Goal: Transaction & Acquisition: Purchase product/service

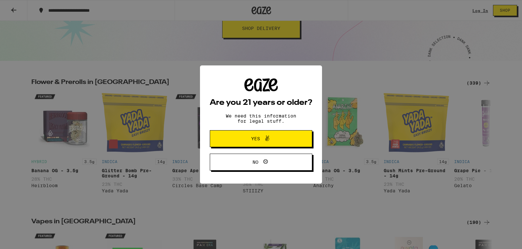
click at [294, 137] on button "Yes" at bounding box center [261, 138] width 102 height 17
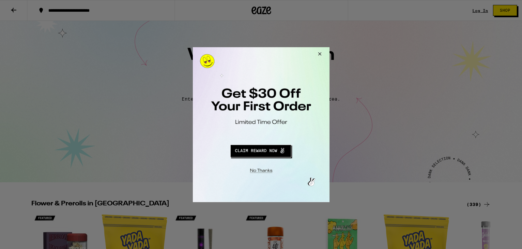
click at [289, 132] on div at bounding box center [260, 124] width 137 height 155
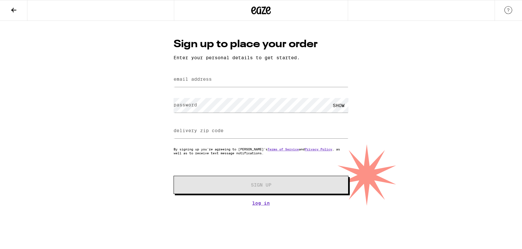
click at [25, 3] on button at bounding box center [13, 10] width 27 height 21
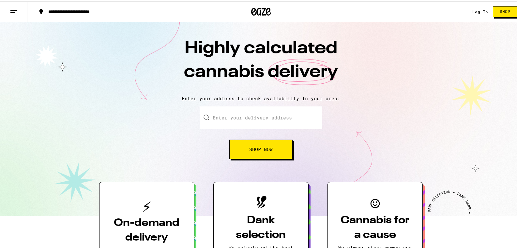
drag, startPoint x: 20, startPoint y: 5, endPoint x: 118, endPoint y: 75, distance: 120.0
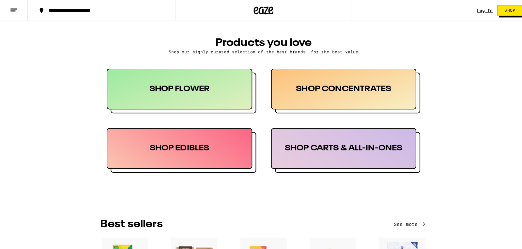
scroll to position [301, 0]
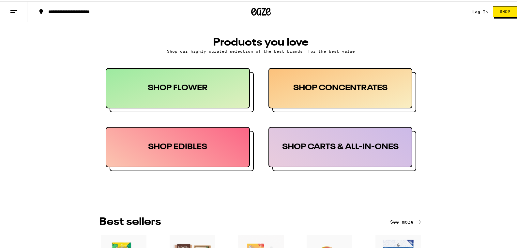
click at [215, 134] on div "SHOP EDIBLES" at bounding box center [178, 146] width 144 height 40
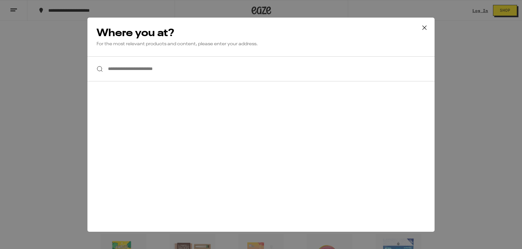
click at [185, 70] on input "**********" at bounding box center [260, 68] width 347 height 25
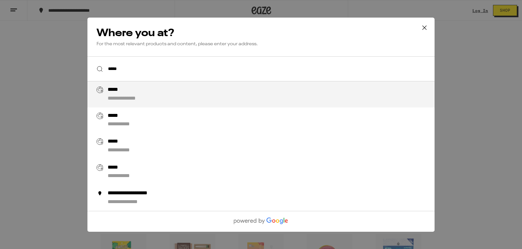
click at [150, 100] on div "**********" at bounding box center [131, 98] width 47 height 7
type input "**********"
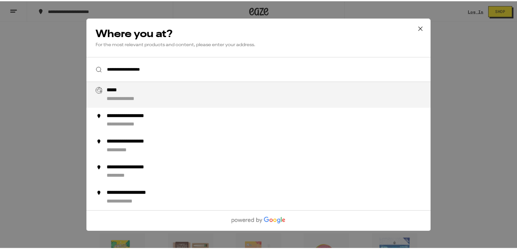
scroll to position [322, 0]
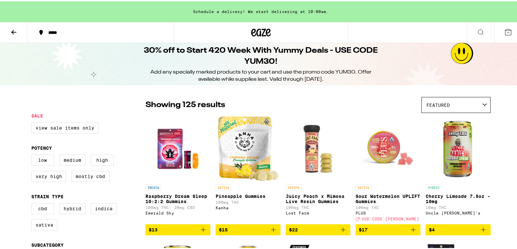
scroll to position [29, 0]
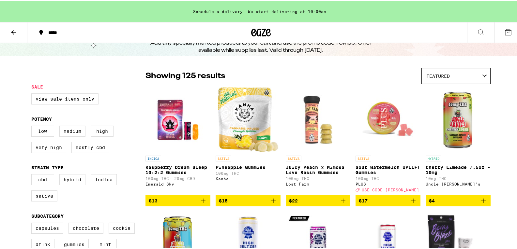
click at [474, 71] on div "Featured" at bounding box center [455, 74] width 68 height 15
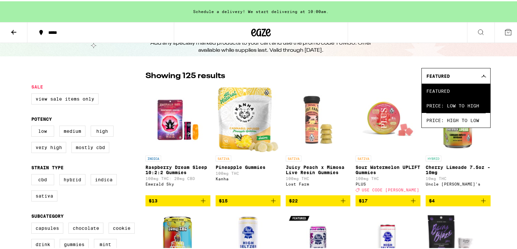
click at [466, 102] on span "Price: Low to High" at bounding box center [455, 104] width 59 height 15
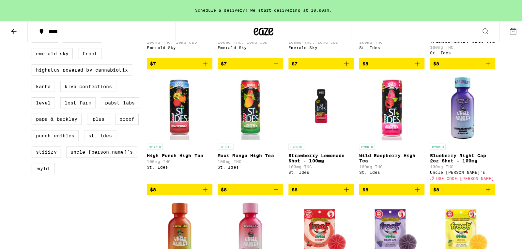
scroll to position [202, 0]
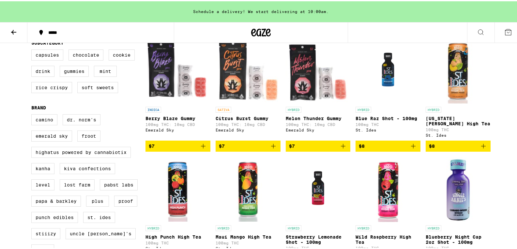
click at [316, 149] on span "$7" at bounding box center [318, 145] width 58 height 8
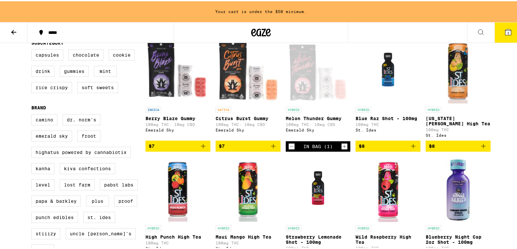
click at [341, 151] on div "In Bag (1)" at bounding box center [318, 145] width 65 height 10
click at [341, 149] on icon "Increment" at bounding box center [344, 145] width 6 height 8
drag, startPoint x: 505, startPoint y: 32, endPoint x: 505, endPoint y: 37, distance: 4.9
click at [505, 37] on button "2" at bounding box center [507, 31] width 27 height 20
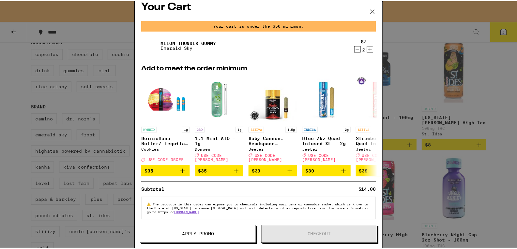
scroll to position [10, 0]
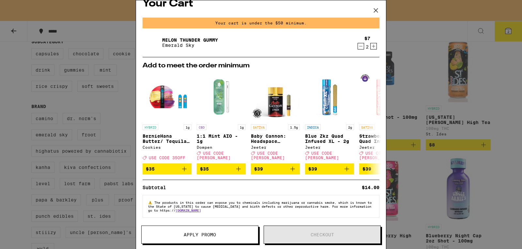
click at [375, 8] on icon at bounding box center [376, 11] width 10 height 10
